Goal: Transaction & Acquisition: Download file/media

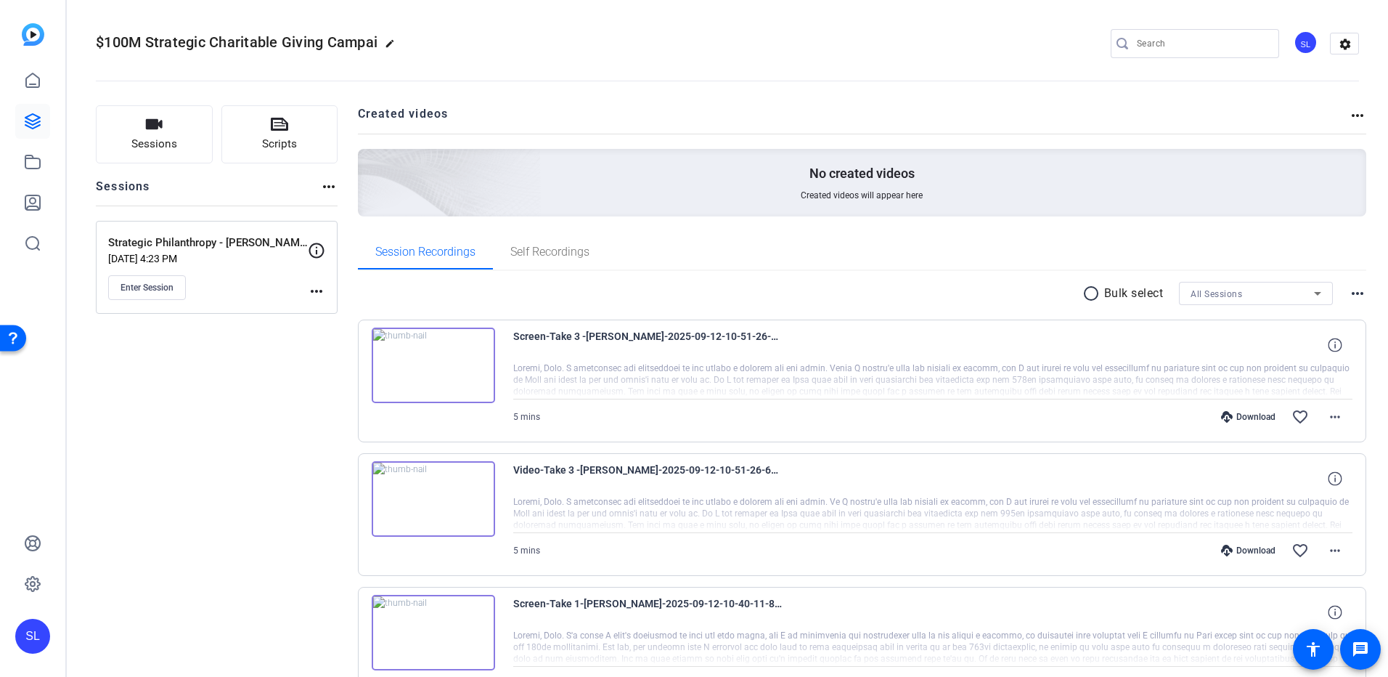
click at [1349, 121] on mat-icon "more_horiz" at bounding box center [1357, 115] width 17 height 17
click at [1351, 109] on div at bounding box center [694, 338] width 1388 height 677
click at [1349, 294] on mat-icon "more_horiz" at bounding box center [1357, 293] width 17 height 17
click at [147, 433] on div at bounding box center [694, 338] width 1388 height 677
click at [1340, 410] on span at bounding box center [1335, 416] width 35 height 35
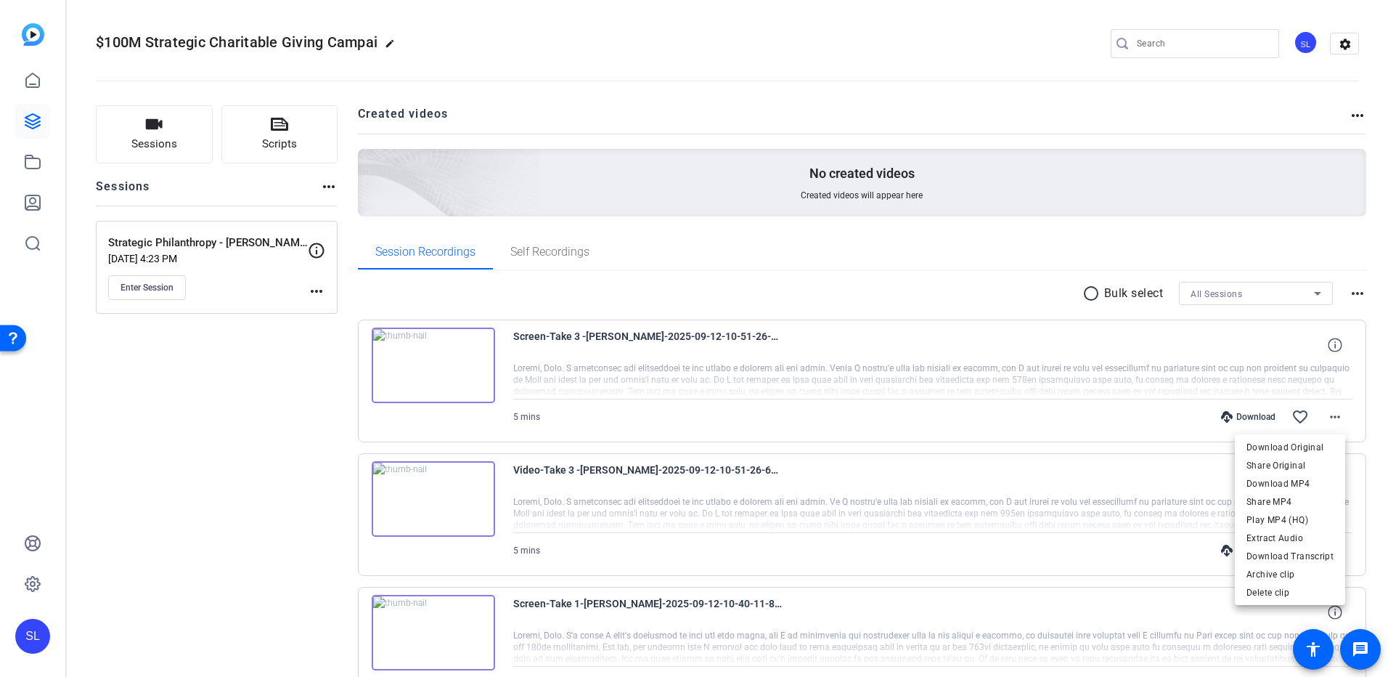
click at [294, 529] on div at bounding box center [694, 338] width 1388 height 677
click at [1322, 539] on span at bounding box center [1335, 550] width 35 height 35
click at [1290, 409] on span "Download MP4" at bounding box center [1290, 411] width 87 height 17
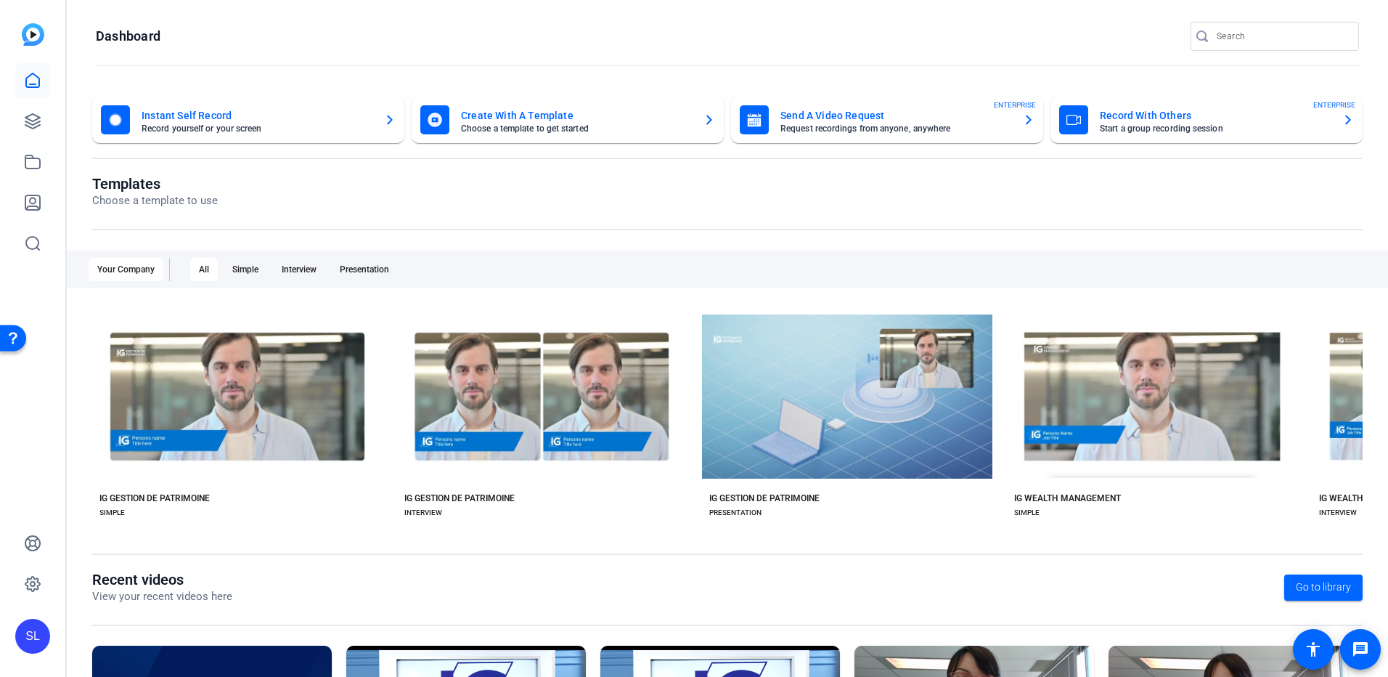
click at [1325, 537] on div "Templates Choose a template to use Your Company All Simple Interview Presentati…" at bounding box center [727, 373] width 1271 height 396
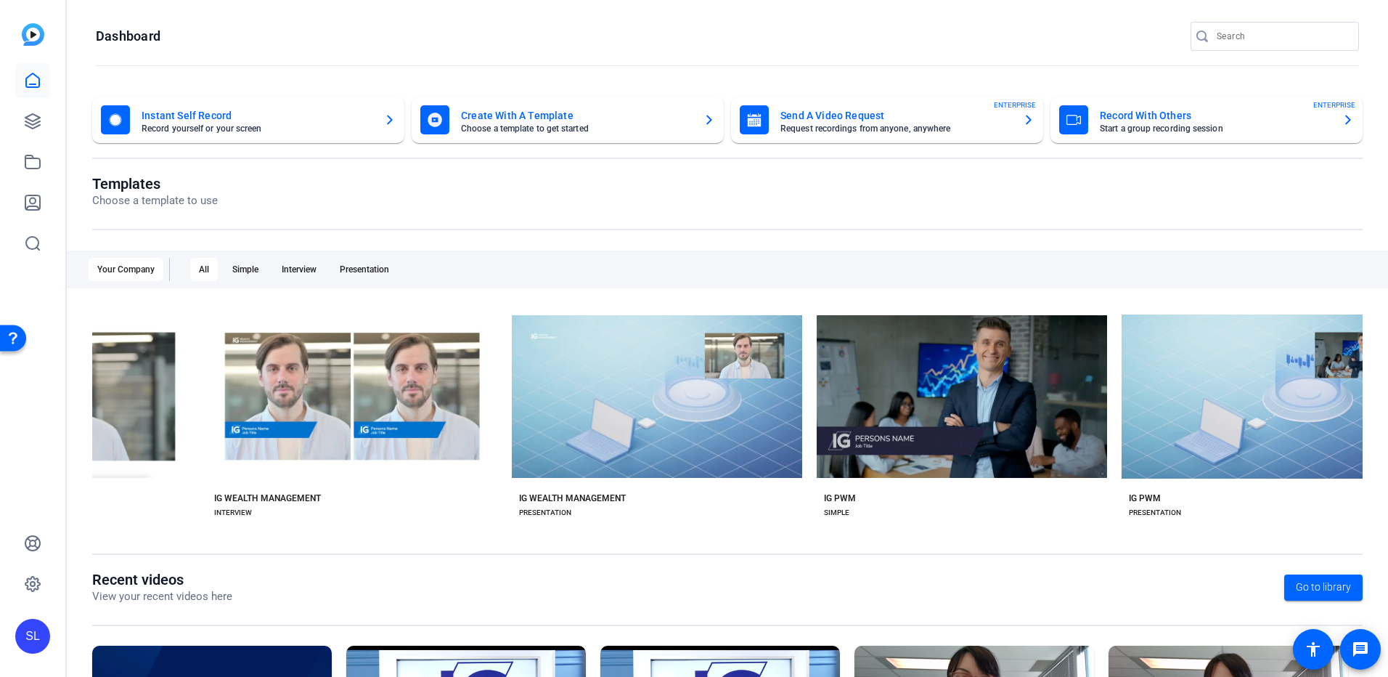
scroll to position [0, 2947]
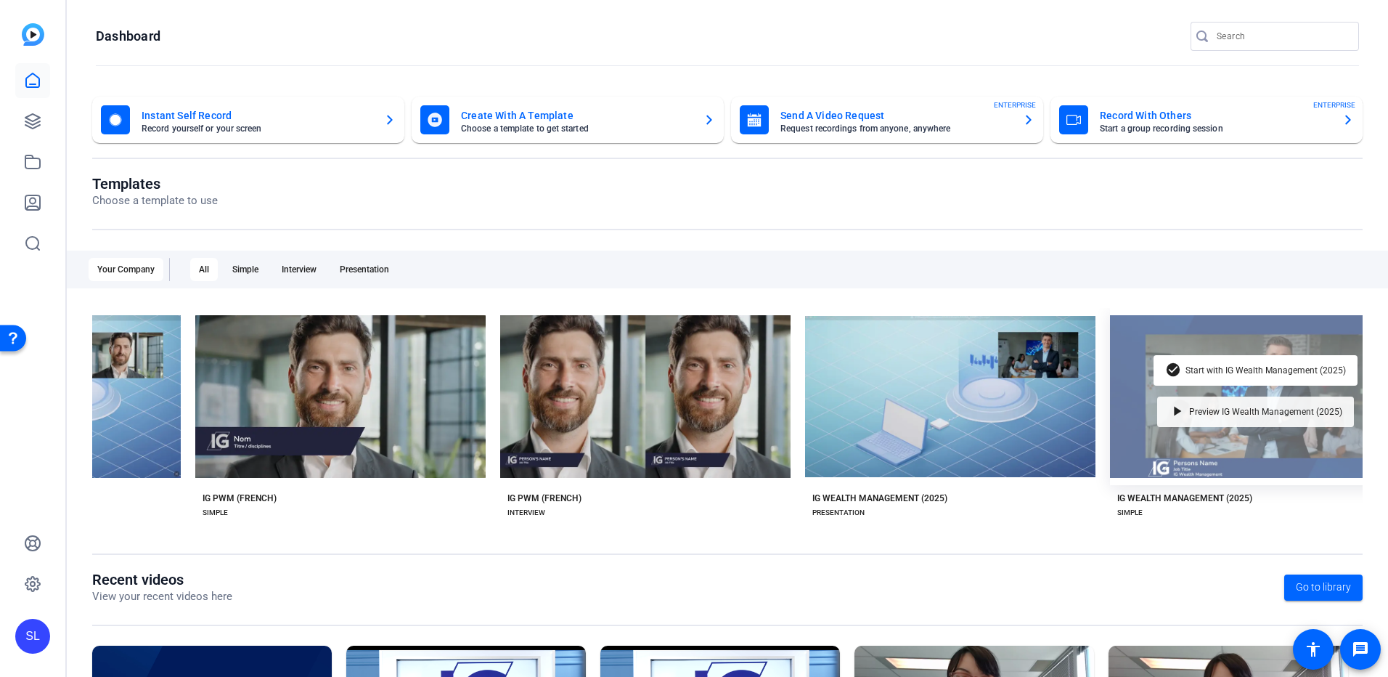
click at [1252, 407] on span "Preview IG Wealth Management (2025)" at bounding box center [1265, 411] width 153 height 9
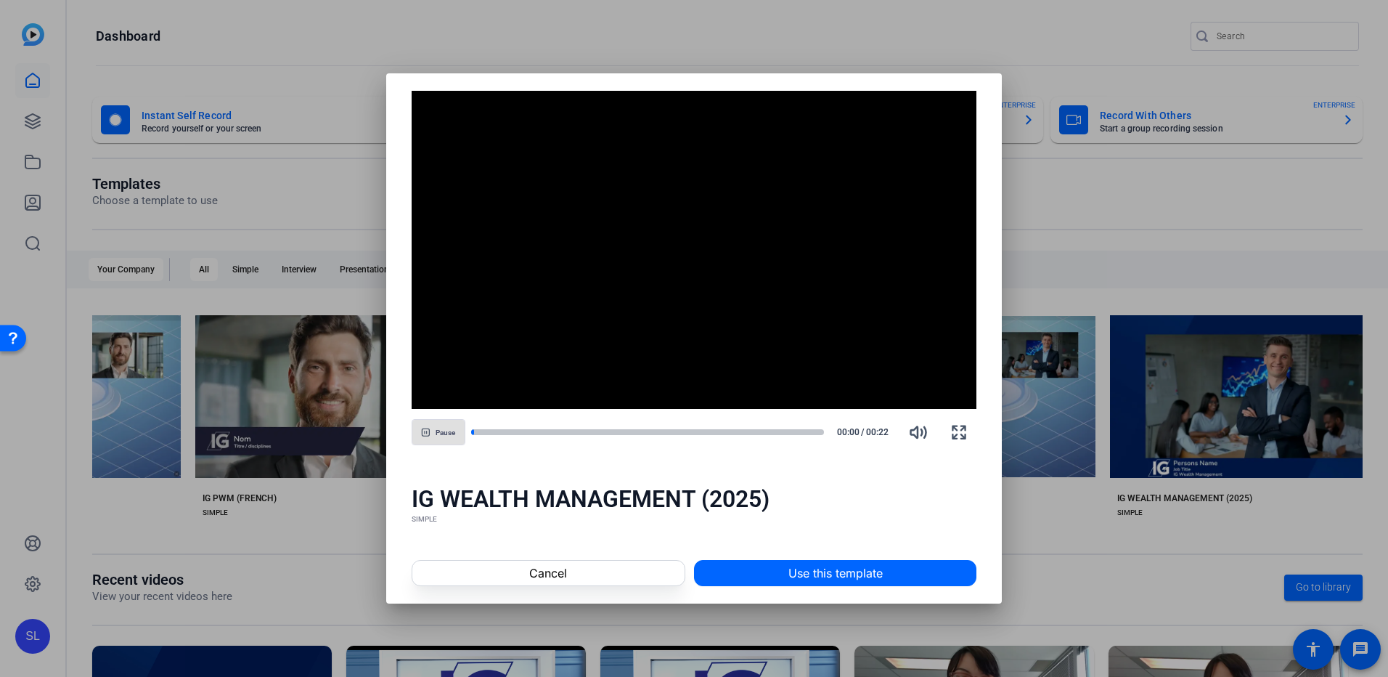
click at [1227, 500] on div at bounding box center [694, 338] width 1388 height 677
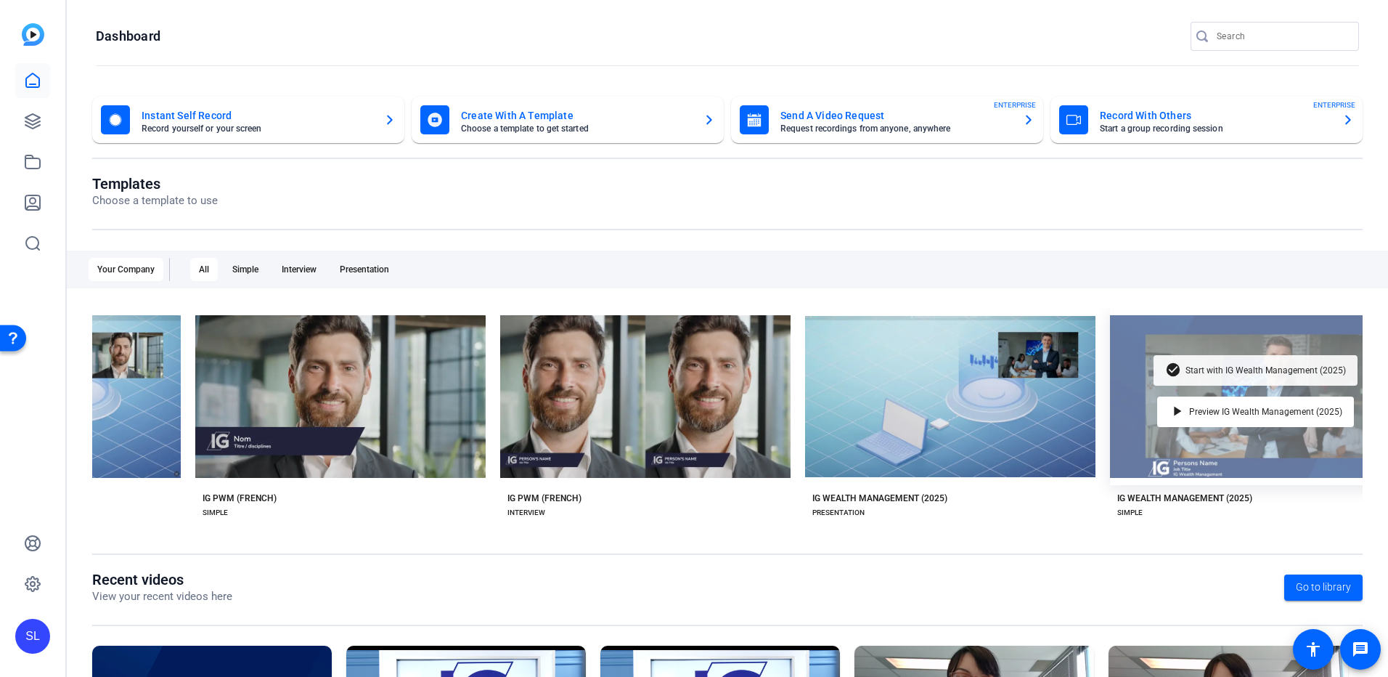
click at [1229, 361] on div "check_circle Start with IG Wealth Management (2025)" at bounding box center [1256, 370] width 204 height 30
